Goal: Browse casually: Explore the website without a specific task or goal

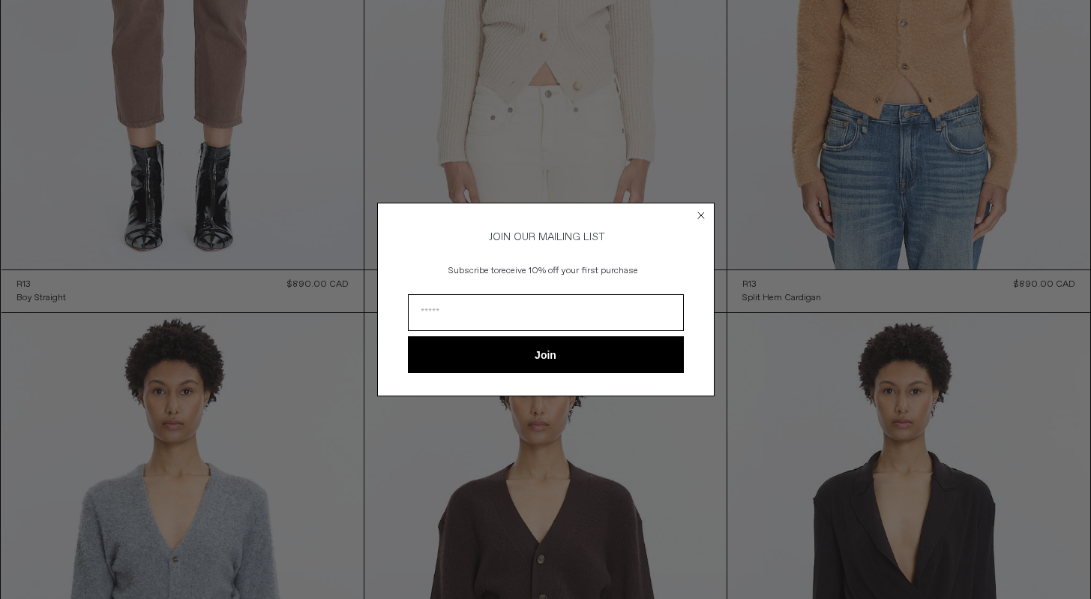
scroll to position [370, 0]
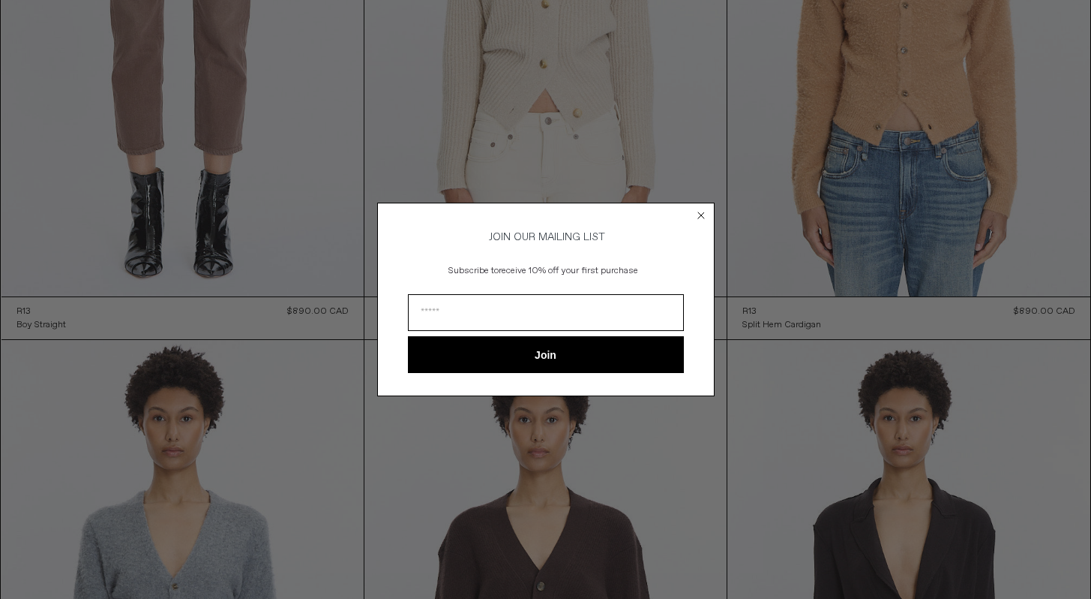
click at [701, 214] on circle "Close dialog" at bounding box center [701, 215] width 14 height 14
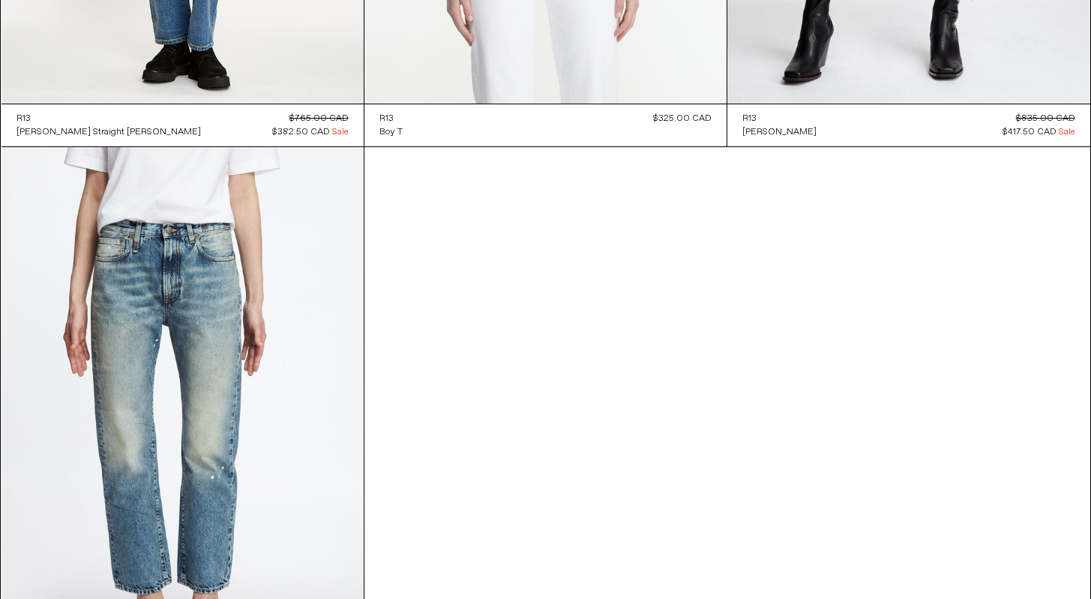
scroll to position [8946, 0]
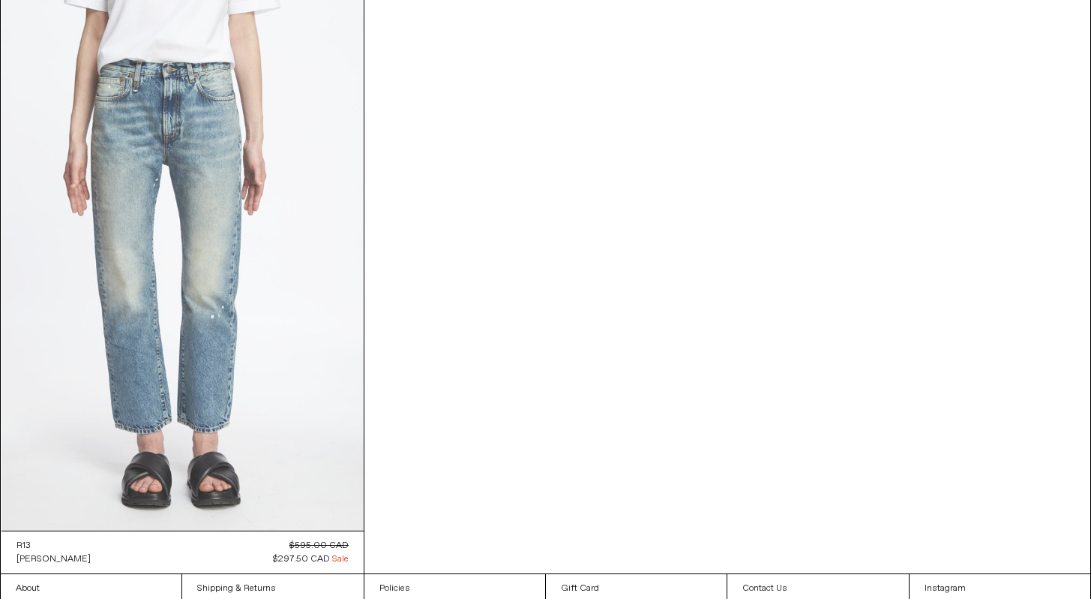
click at [171, 287] on at bounding box center [183, 258] width 362 height 544
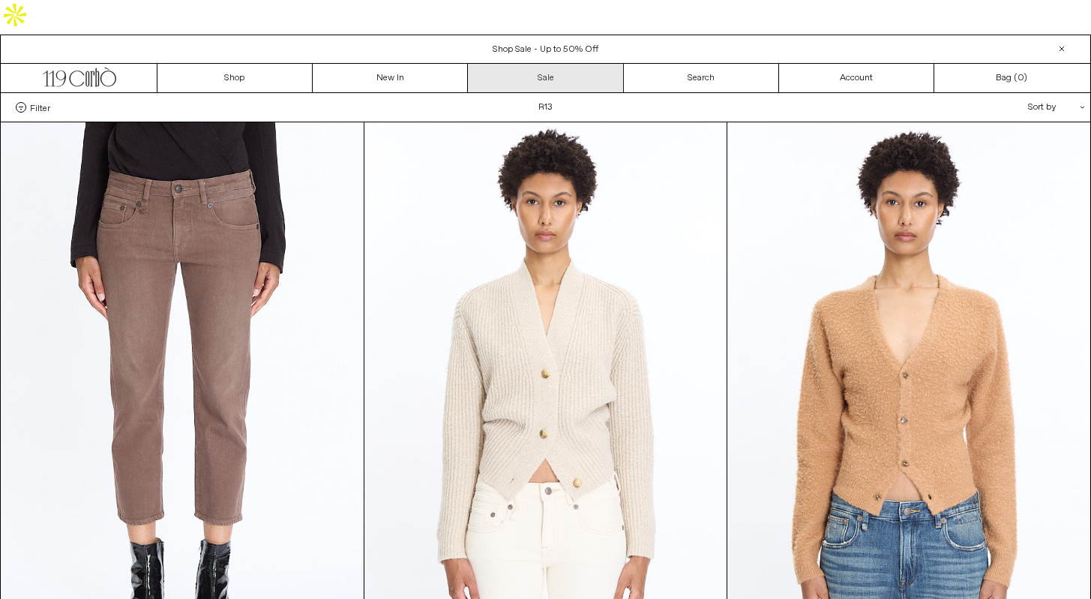
click at [575, 64] on link "Sale" at bounding box center [545, 78] width 155 height 29
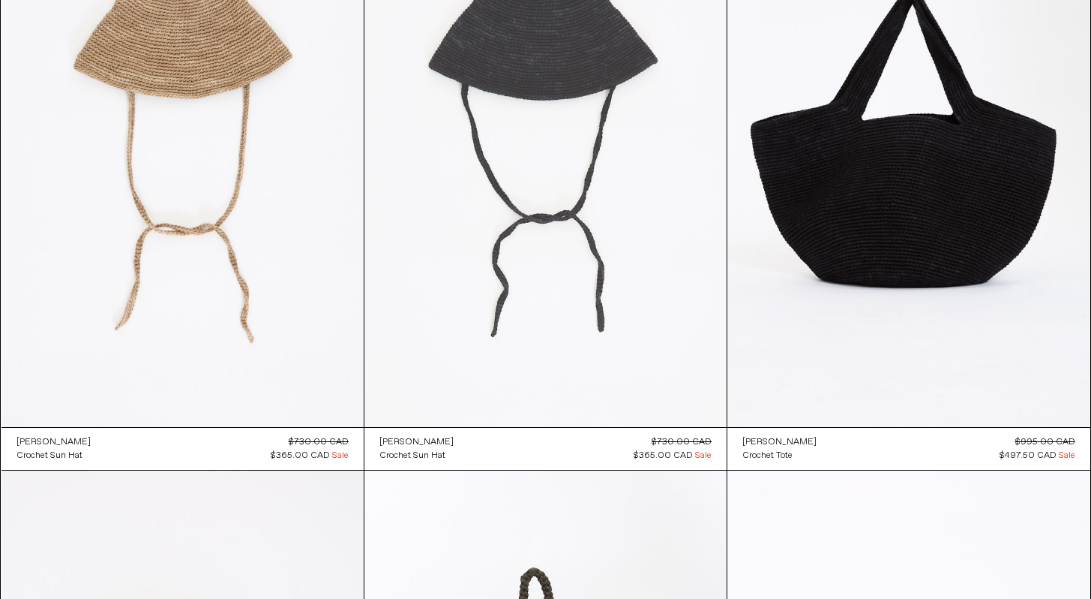
scroll to position [1985, 0]
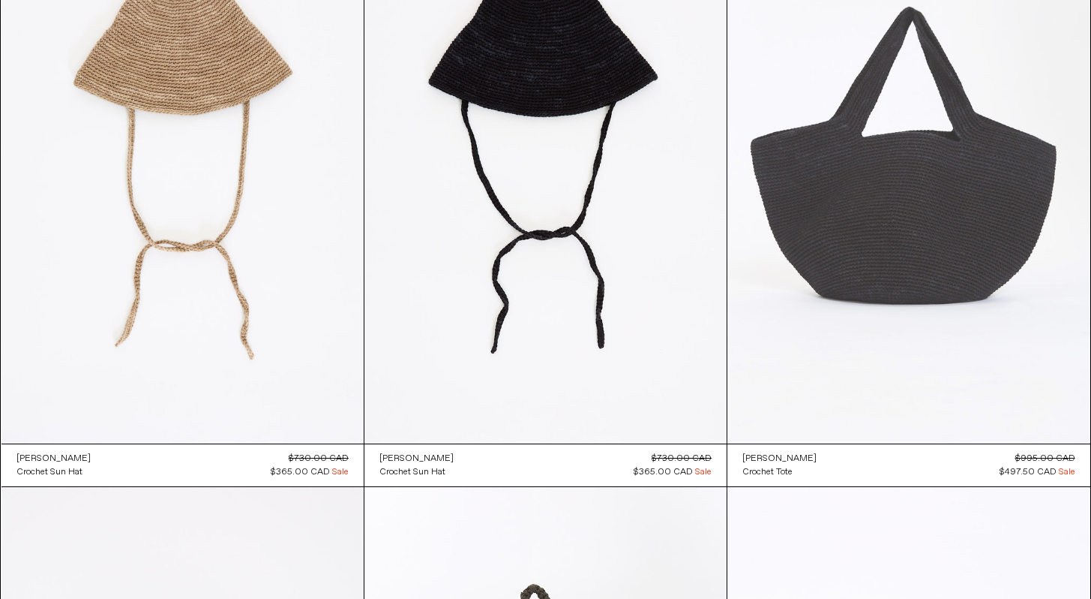
click at [859, 205] on at bounding box center [909, 171] width 362 height 544
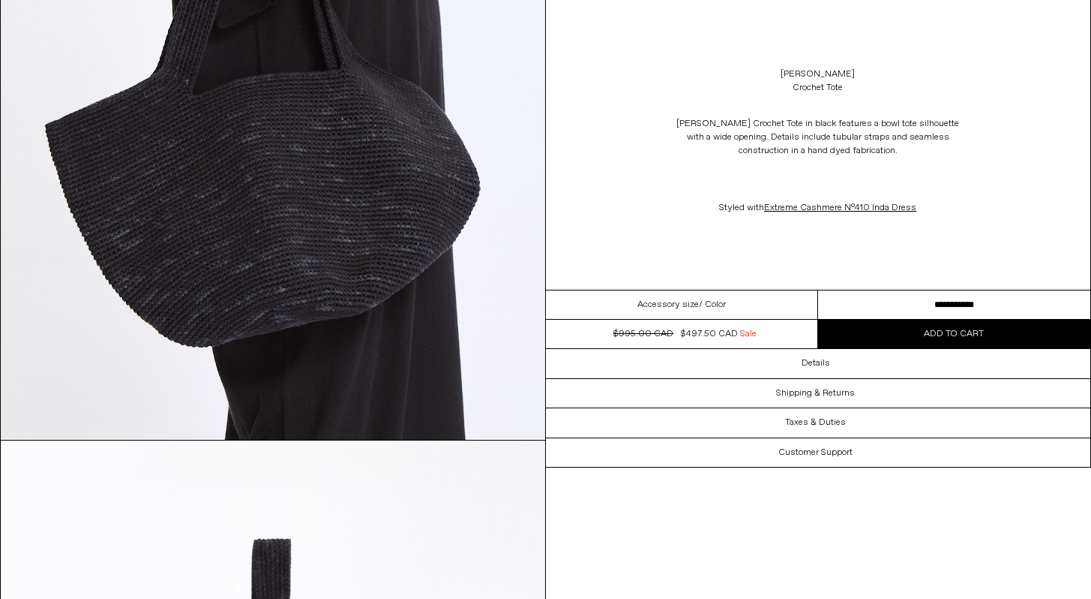
scroll to position [1061, 0]
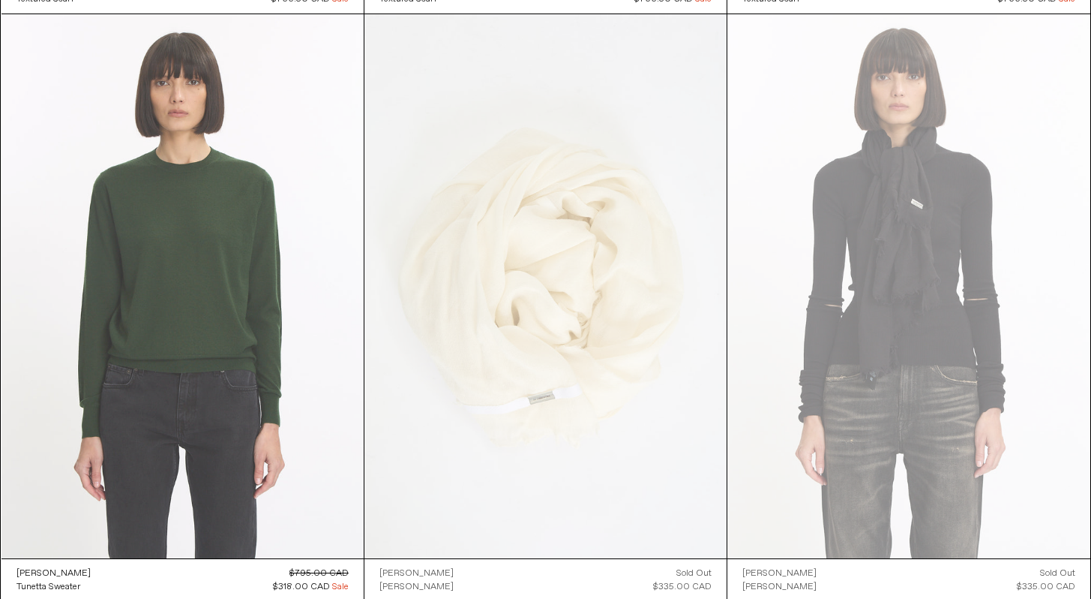
scroll to position [31232, 0]
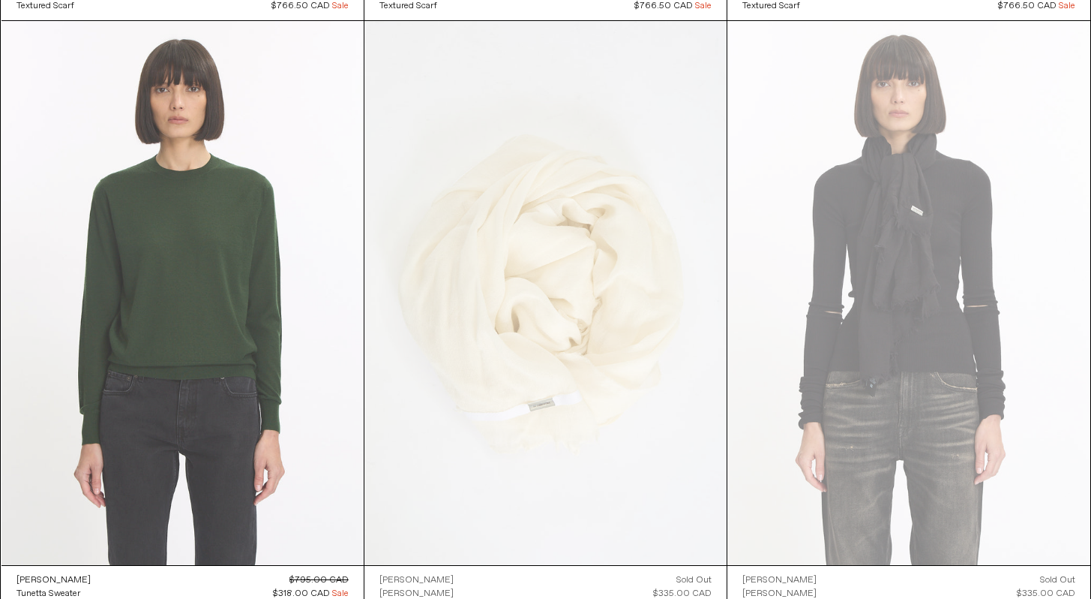
click at [258, 277] on at bounding box center [183, 293] width 362 height 544
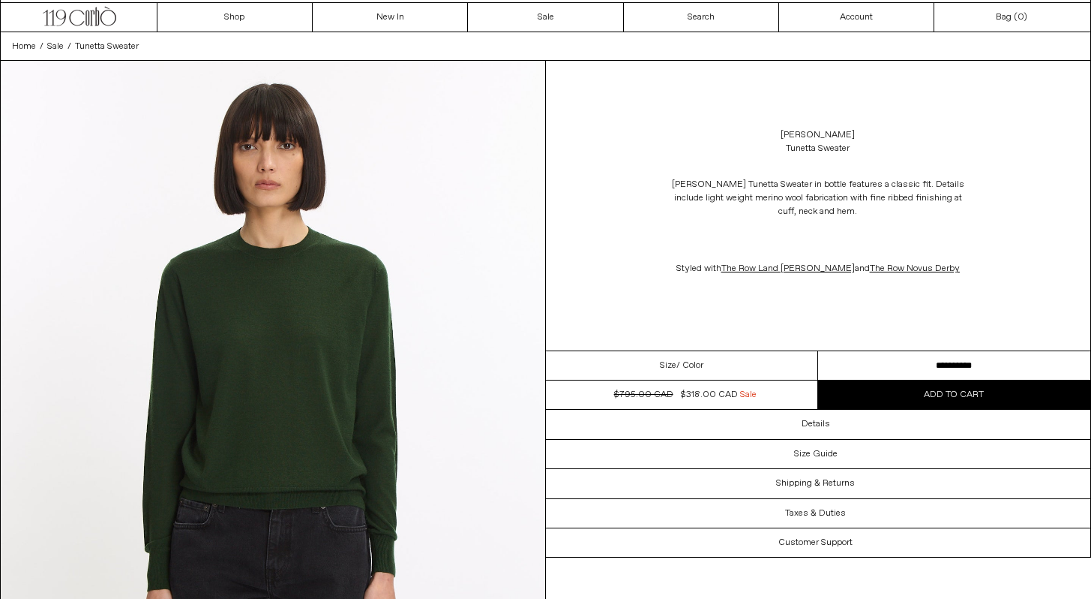
scroll to position [140, 0]
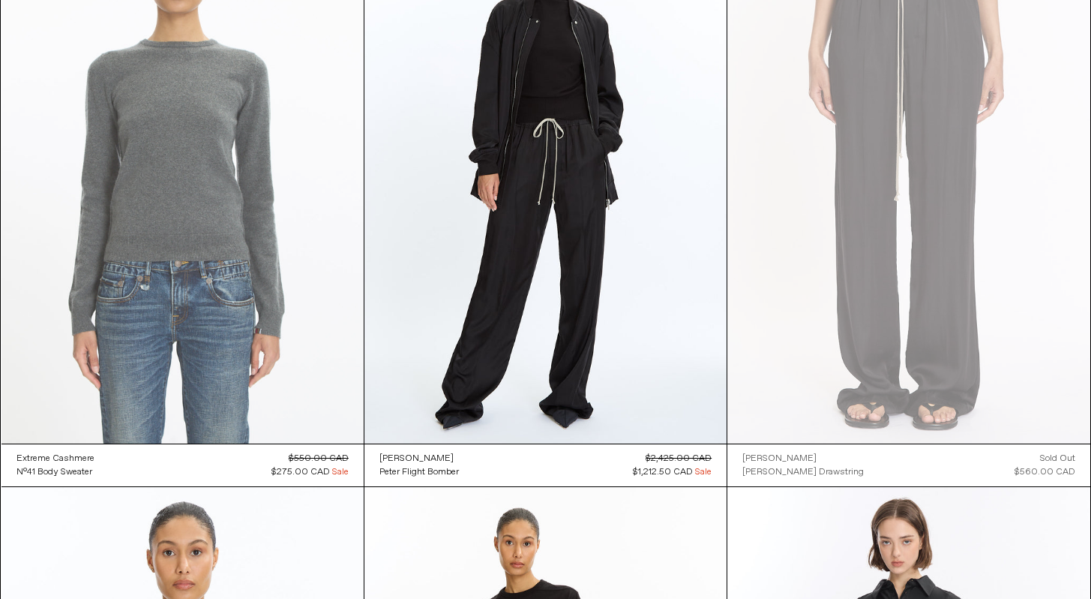
scroll to position [22551, 0]
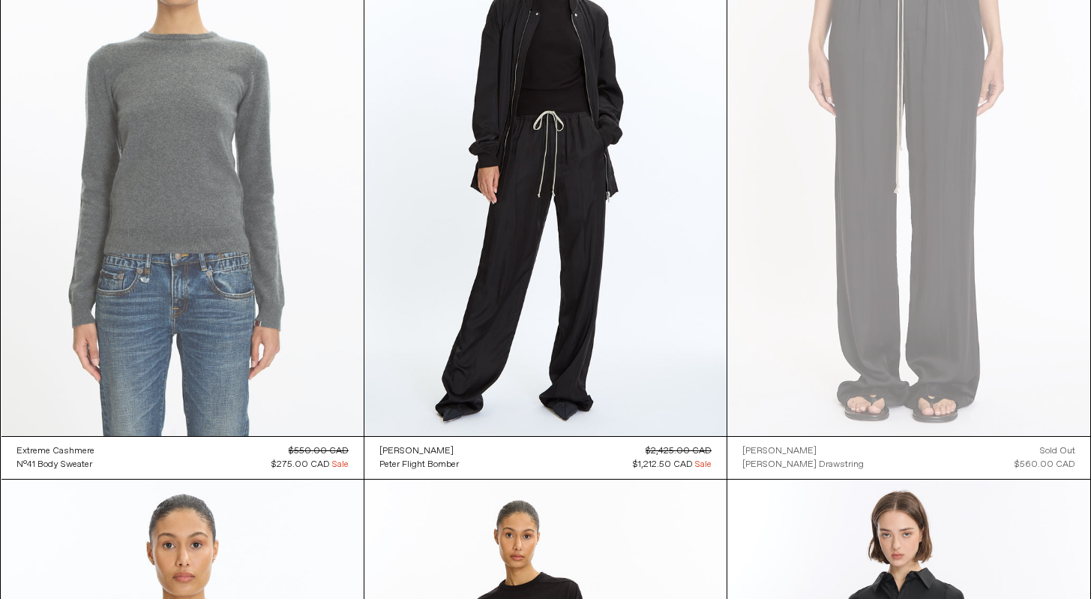
click at [221, 265] on at bounding box center [183, 164] width 362 height 544
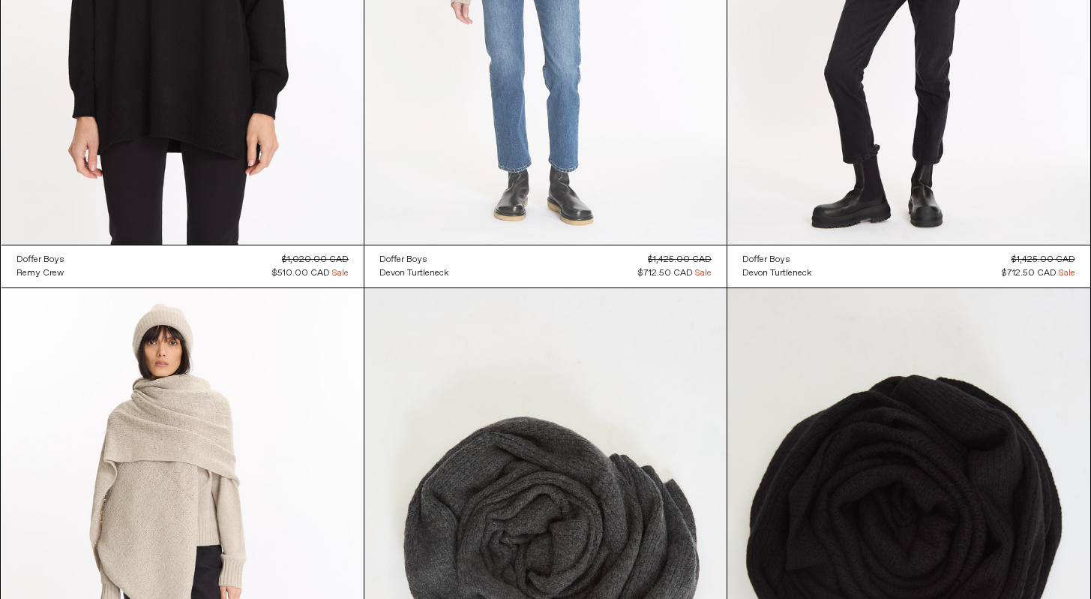
scroll to position [30382, 0]
